Goal: Information Seeking & Learning: Learn about a topic

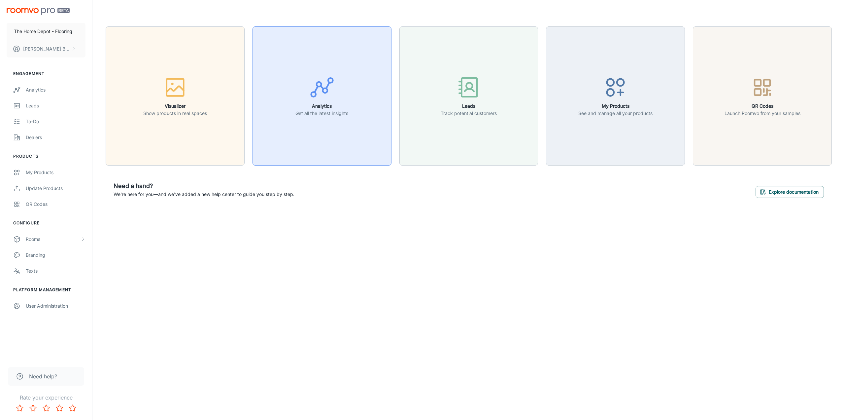
click at [360, 97] on button "Analytics Get all the latest insights" at bounding box center [322, 95] width 139 height 139
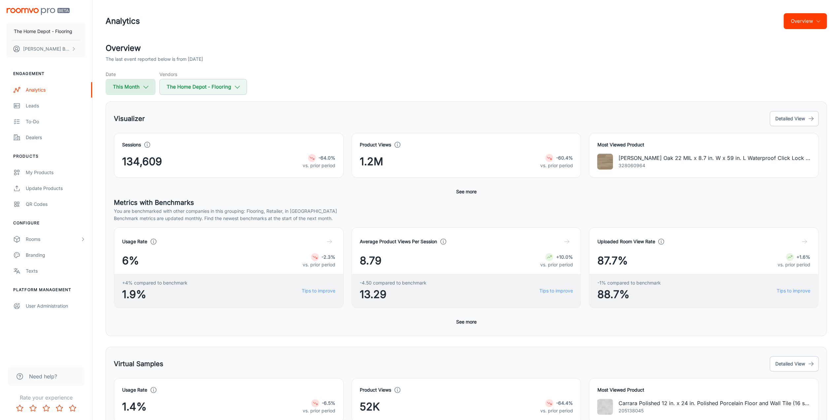
click at [153, 89] on button "This Month" at bounding box center [131, 87] width 50 height 16
select select "7"
select select "2025"
select select "7"
select select "2025"
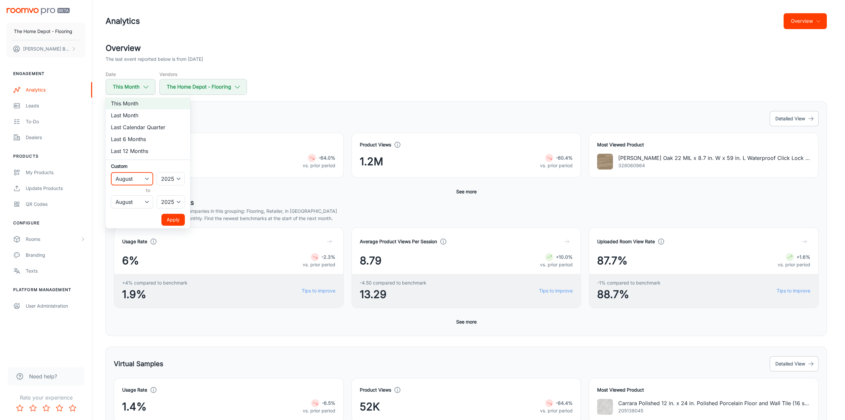
click at [147, 178] on select "January February March April May June July August September October November De…" at bounding box center [132, 178] width 42 height 13
click at [172, 154] on li "Last 12 Months" at bounding box center [148, 151] width 85 height 12
select select "2024"
select select "6"
click at [151, 182] on select "January February March April May June July August September October November De…" at bounding box center [132, 178] width 42 height 13
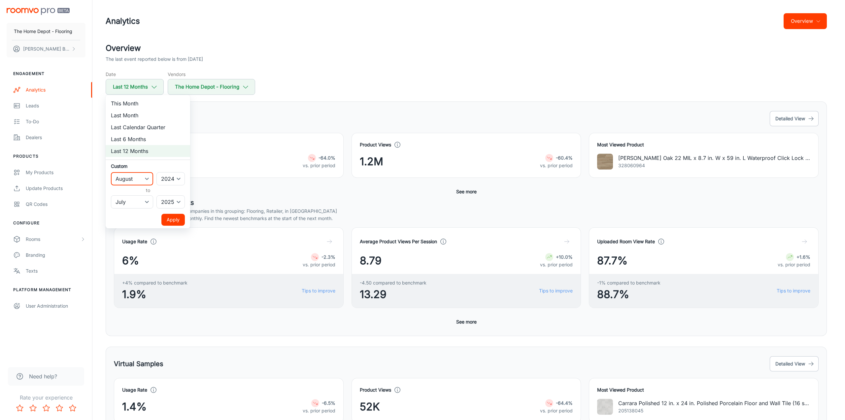
select select "4"
click at [111, 172] on select "January February March April May June July August September October November De…" at bounding box center [132, 178] width 42 height 13
click at [146, 198] on select "January February March April May June July August September October November De…" at bounding box center [132, 201] width 42 height 13
select select "4"
click at [111, 195] on select "January February March April May June July August September October November De…" at bounding box center [132, 201] width 42 height 13
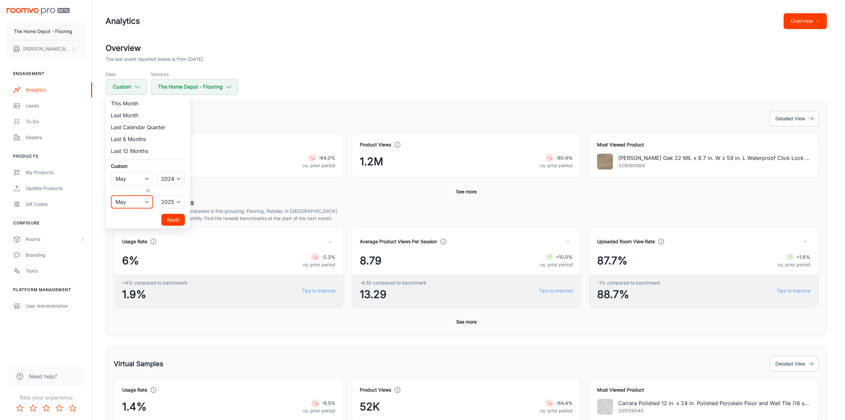
click at [167, 220] on button "Apply" at bounding box center [172, 220] width 23 height 12
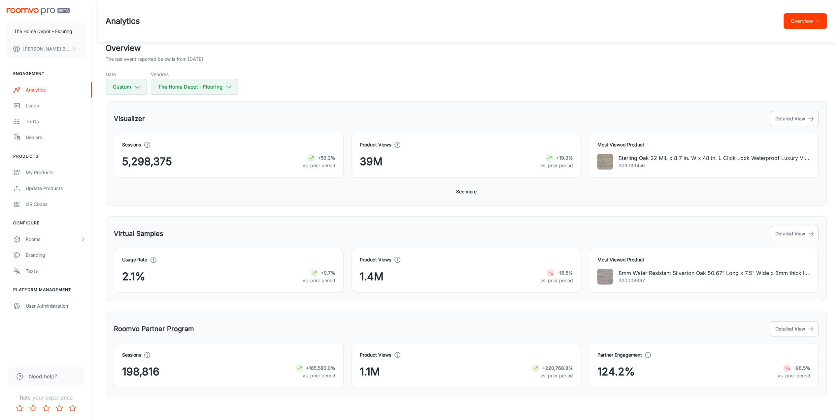
scroll to position [1, 0]
click at [517, 311] on div "Roomvo Partner Program Detailed View Sessions 198,816 +165,580.0% vs. prior per…" at bounding box center [466, 353] width 721 height 85
click at [808, 116] on button "Detailed View" at bounding box center [794, 118] width 49 height 15
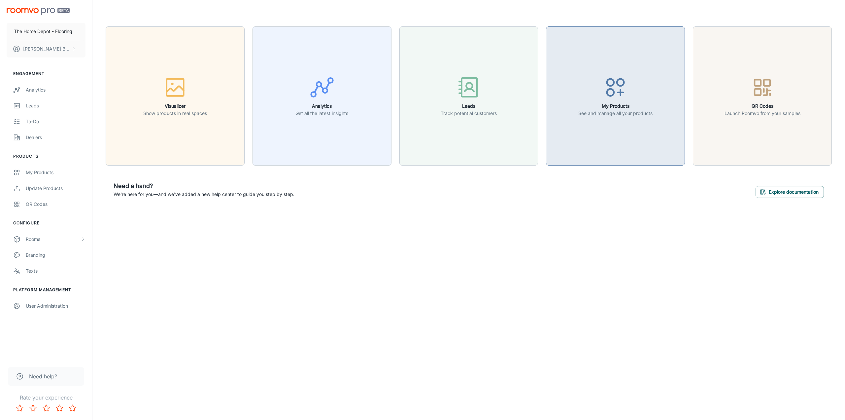
click at [633, 84] on div "button" at bounding box center [615, 88] width 74 height 27
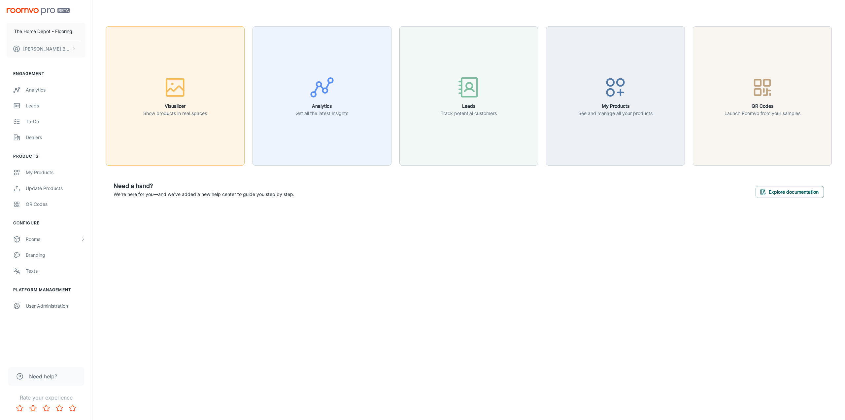
click at [198, 86] on div "button" at bounding box center [175, 88] width 64 height 27
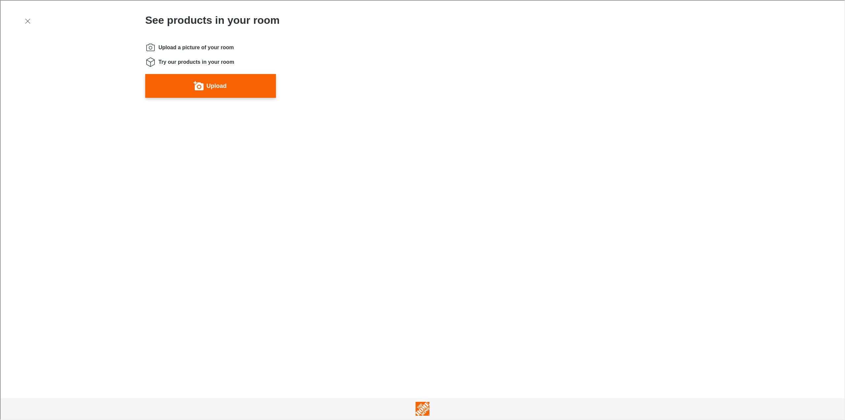
click at [31, 20] on button "Exit visualizer" at bounding box center [27, 21] width 12 height 12
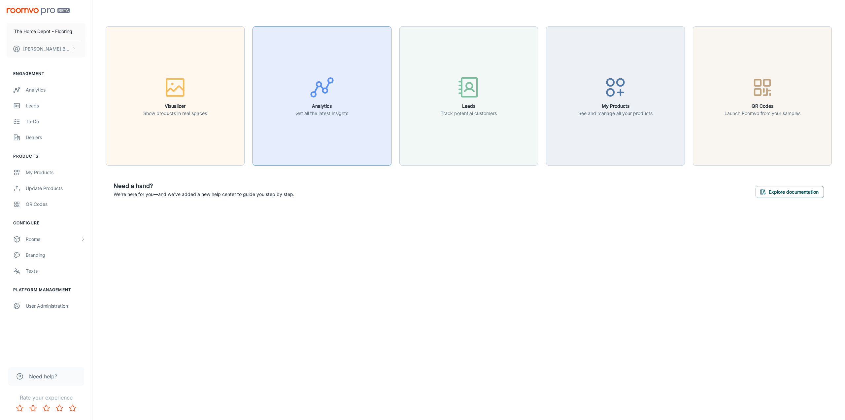
click at [355, 98] on button "Analytics Get all the latest insights" at bounding box center [322, 95] width 139 height 139
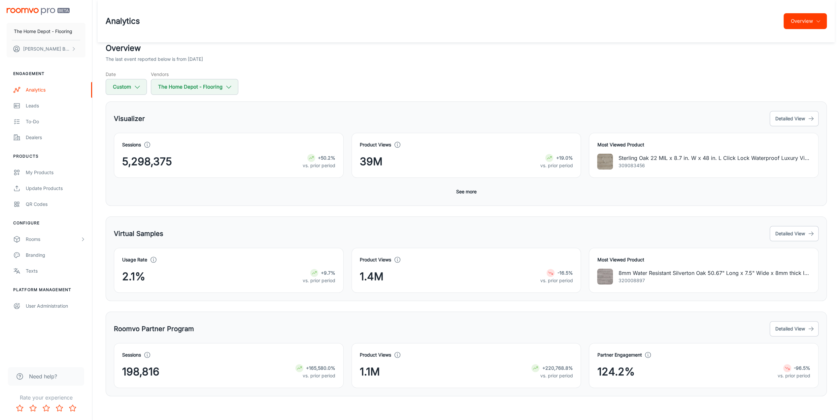
scroll to position [1, 0]
